Goal: Book appointment/travel/reservation

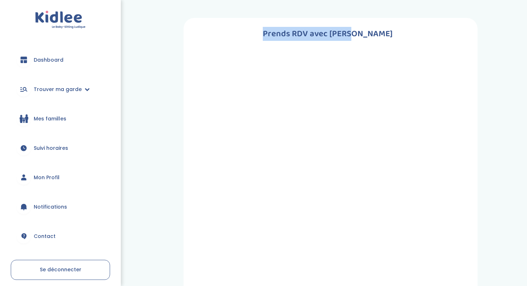
drag, startPoint x: 282, startPoint y: 33, endPoint x: 370, endPoint y: 38, distance: 88.0
click at [282, 38] on h1 "Prends RDV avec [PERSON_NAME]" at bounding box center [327, 34] width 267 height 14
click at [227, 53] on div "Prends RDV avec [PERSON_NAME] nous ta situation administrative Type de document…" at bounding box center [330, 254] width 272 height 454
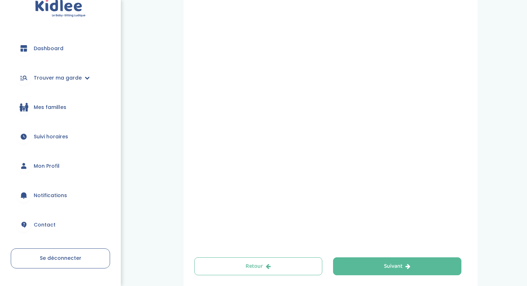
scroll to position [239, 0]
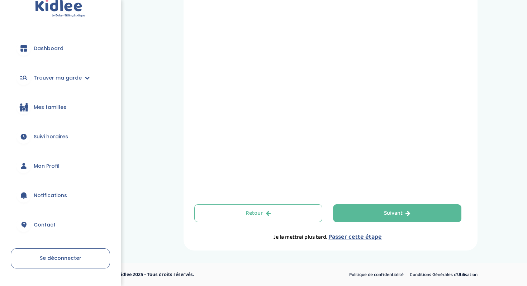
click at [282, 236] on span "Passer cette étape" at bounding box center [354, 237] width 53 height 10
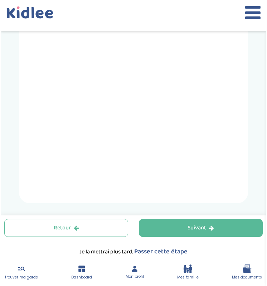
scroll to position [266, 0]
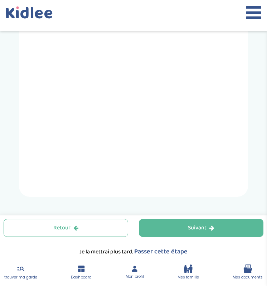
click at [256, 126] on div "Prends RDV avec [PERSON_NAME] nous ta situation administrative Type de document…" at bounding box center [133, 28] width 267 height 517
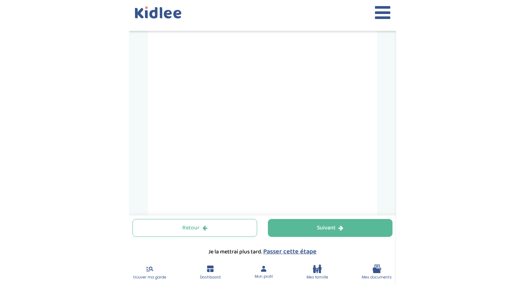
scroll to position [206, 0]
